Goal: Transaction & Acquisition: Book appointment/travel/reservation

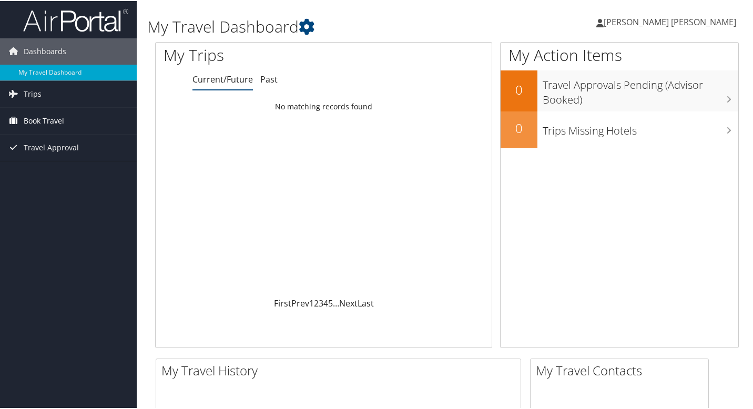
click at [60, 123] on span "Book Travel" at bounding box center [44, 120] width 40 height 26
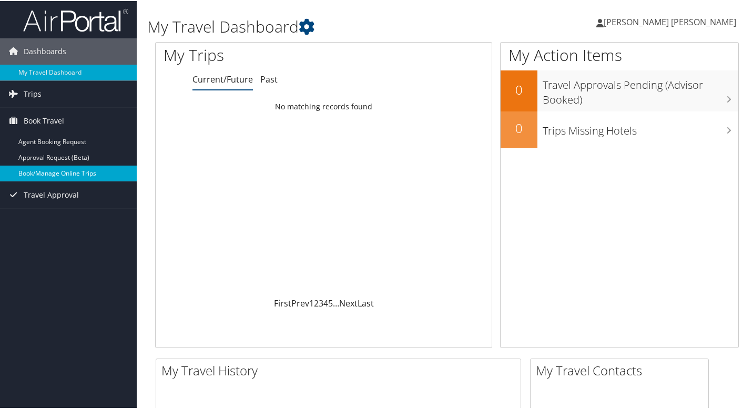
click at [61, 171] on link "Book/Manage Online Trips" at bounding box center [68, 172] width 137 height 16
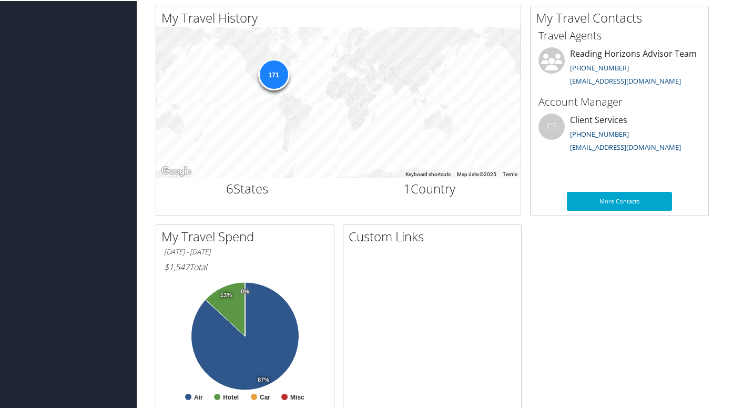
scroll to position [396, 0]
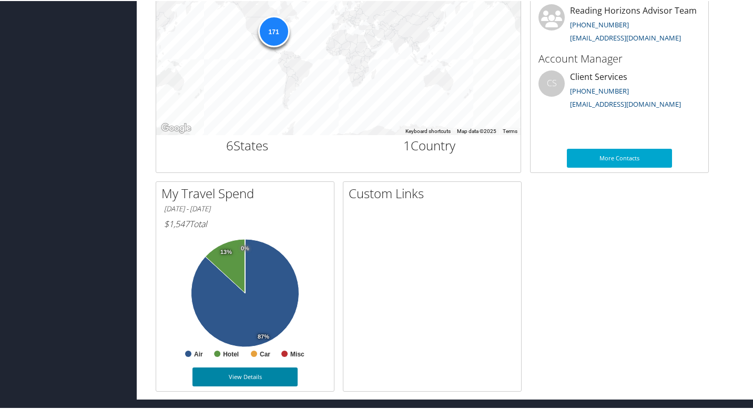
click at [251, 374] on link "View Details" at bounding box center [244, 375] width 105 height 19
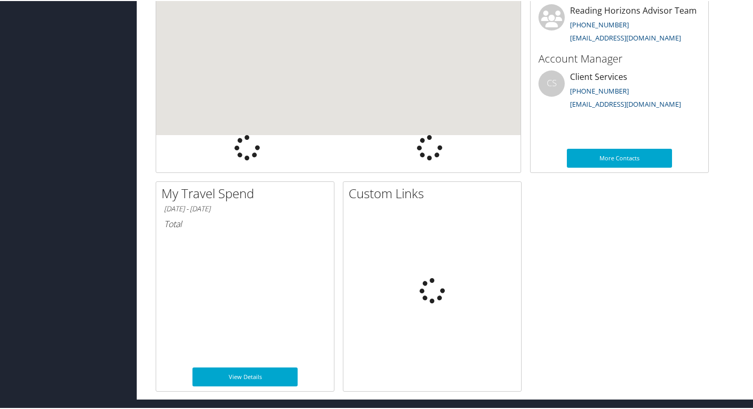
scroll to position [320, 0]
